Goal: Information Seeking & Learning: Learn about a topic

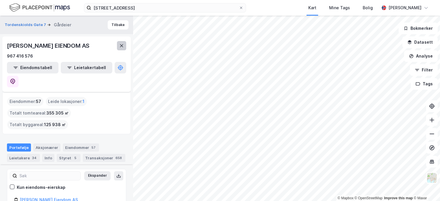
scroll to position [365, 0]
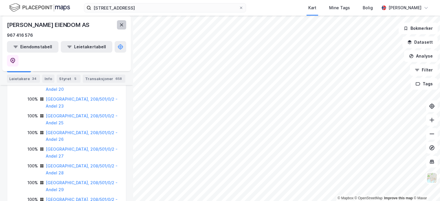
click at [121, 29] on button at bounding box center [121, 24] width 9 height 9
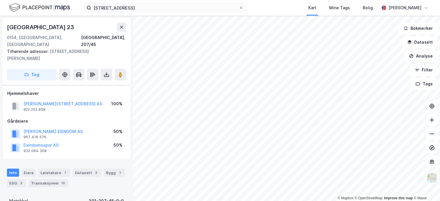
scroll to position [27, 0]
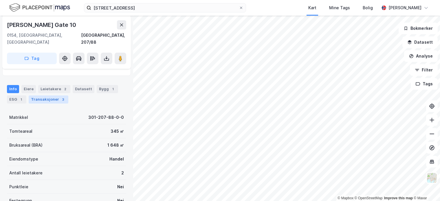
scroll to position [27, 0]
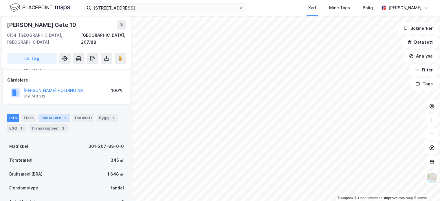
click at [39, 114] on div "Leietakere 2" at bounding box center [54, 118] width 32 height 8
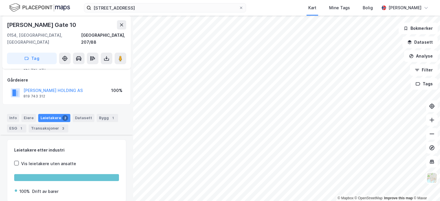
scroll to position [107, 0]
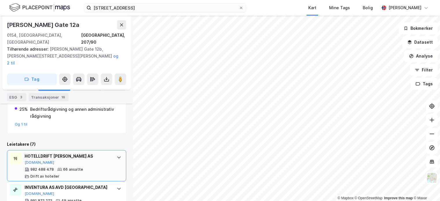
scroll to position [178, 0]
click at [24, 86] on div "Eiere" at bounding box center [28, 87] width 14 height 8
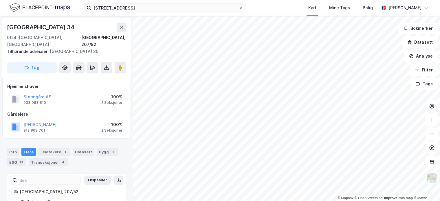
scroll to position [9, 0]
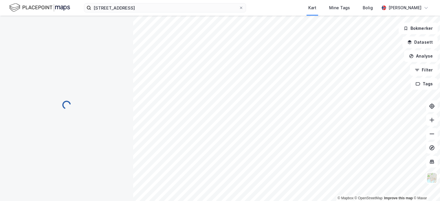
scroll to position [9, 0]
